Goal: Information Seeking & Learning: Learn about a topic

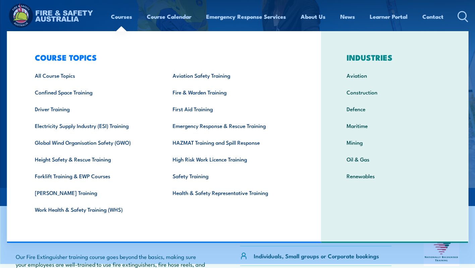
scroll to position [3, 0]
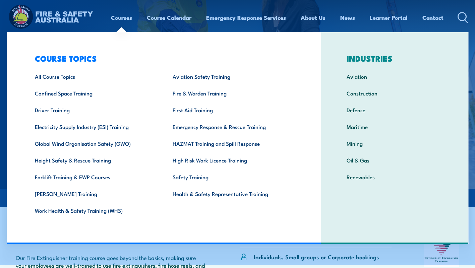
click at [193, 173] on link "Safety Training" at bounding box center [231, 177] width 138 height 17
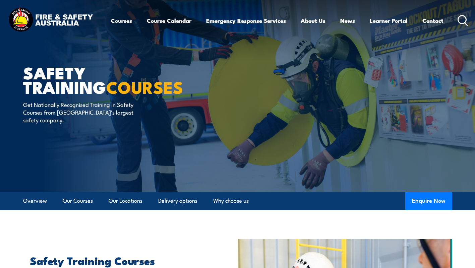
click at [462, 19] on icon at bounding box center [463, 20] width 11 height 11
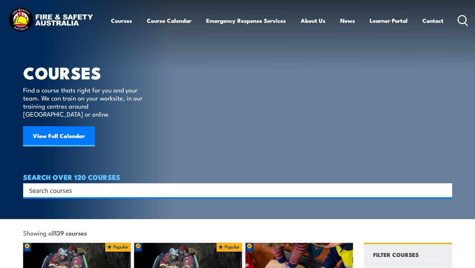
click at [204, 185] on input "Search input" at bounding box center [233, 190] width 408 height 10
type input "asbestos"
